Goal: Information Seeking & Learning: Find specific page/section

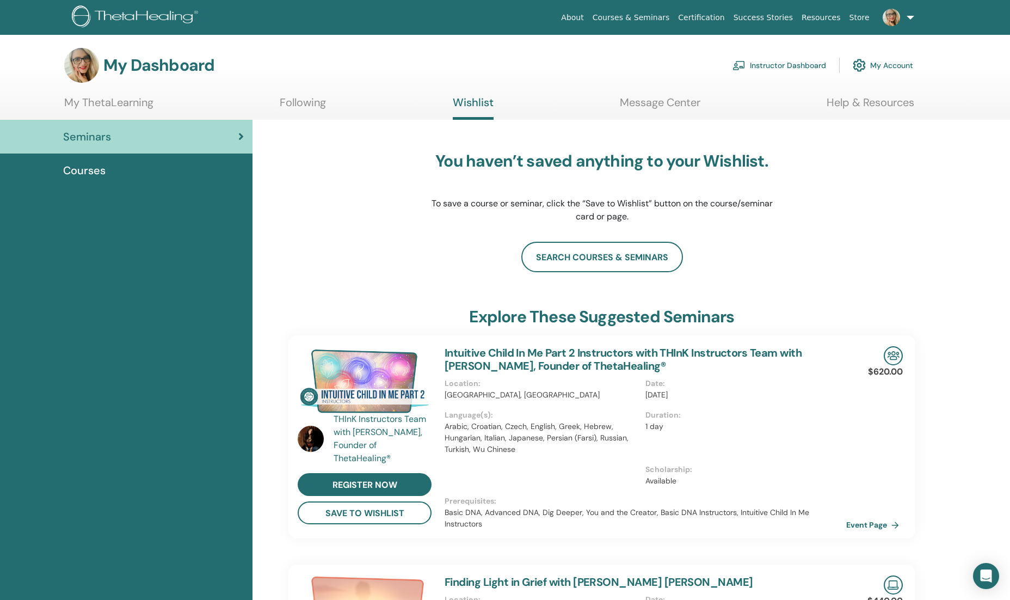
click at [899, 101] on link "Help & Resources" at bounding box center [871, 106] width 88 height 21
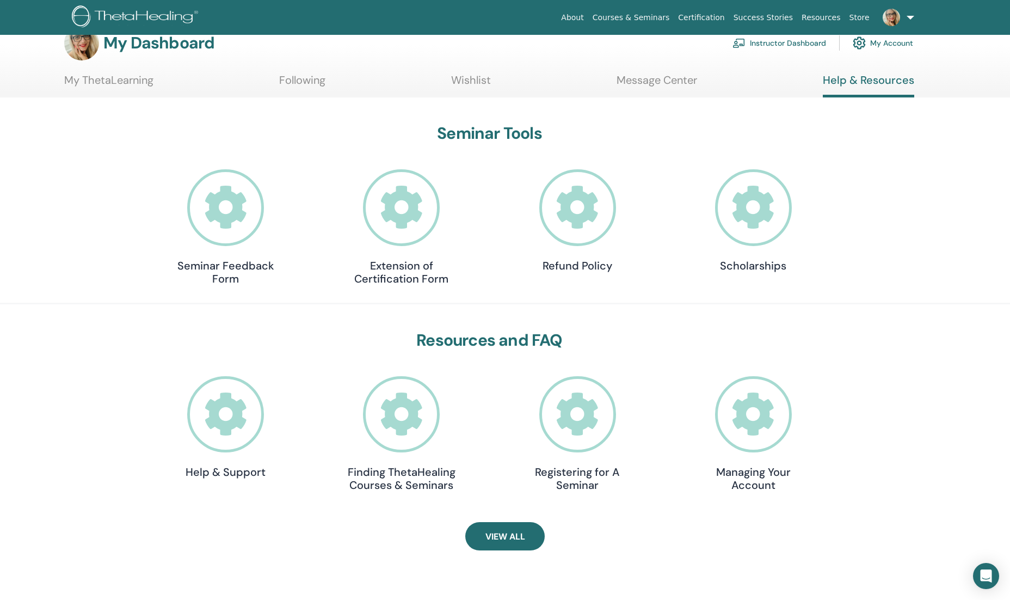
scroll to position [55, 0]
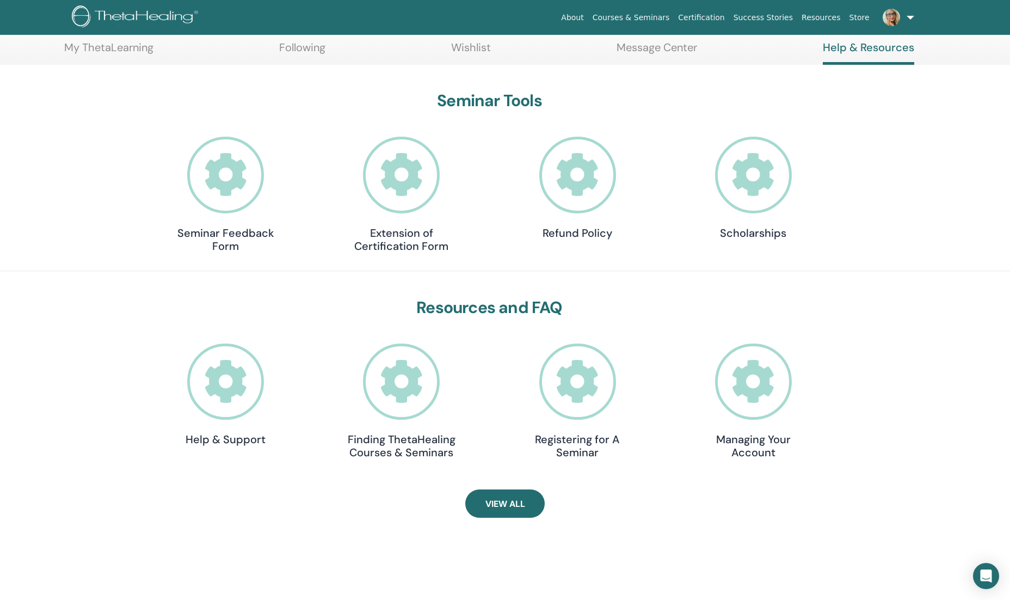
click at [229, 404] on icon at bounding box center [225, 382] width 77 height 77
